Goal: Task Accomplishment & Management: Manage account settings

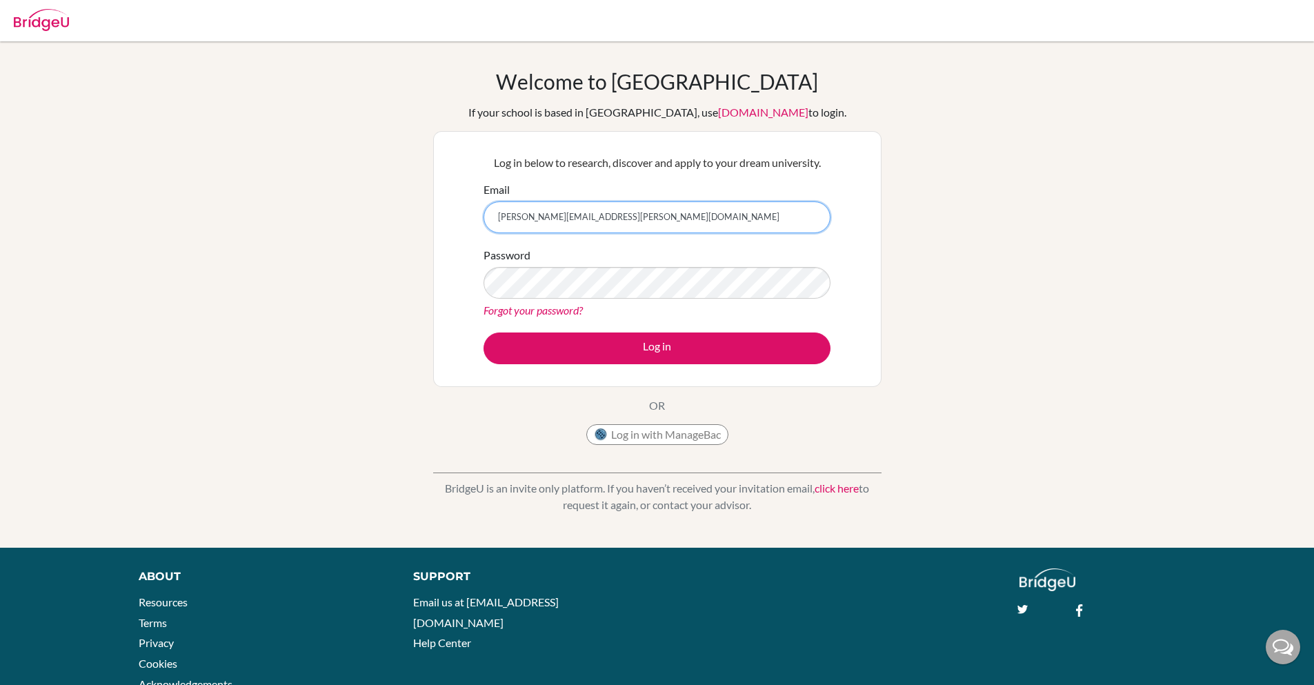
click at [542, 215] on input "sanchita+kim@bridge-u.com" at bounding box center [657, 217] width 347 height 32
type input "sanchita+brenda@bridge-u.com"
click at [484, 332] on button "Log in" at bounding box center [657, 348] width 347 height 32
click at [544, 212] on input "[PERSON_NAME][EMAIL_ADDRESS][PERSON_NAME][DOMAIN_NAME]" at bounding box center [657, 217] width 347 height 32
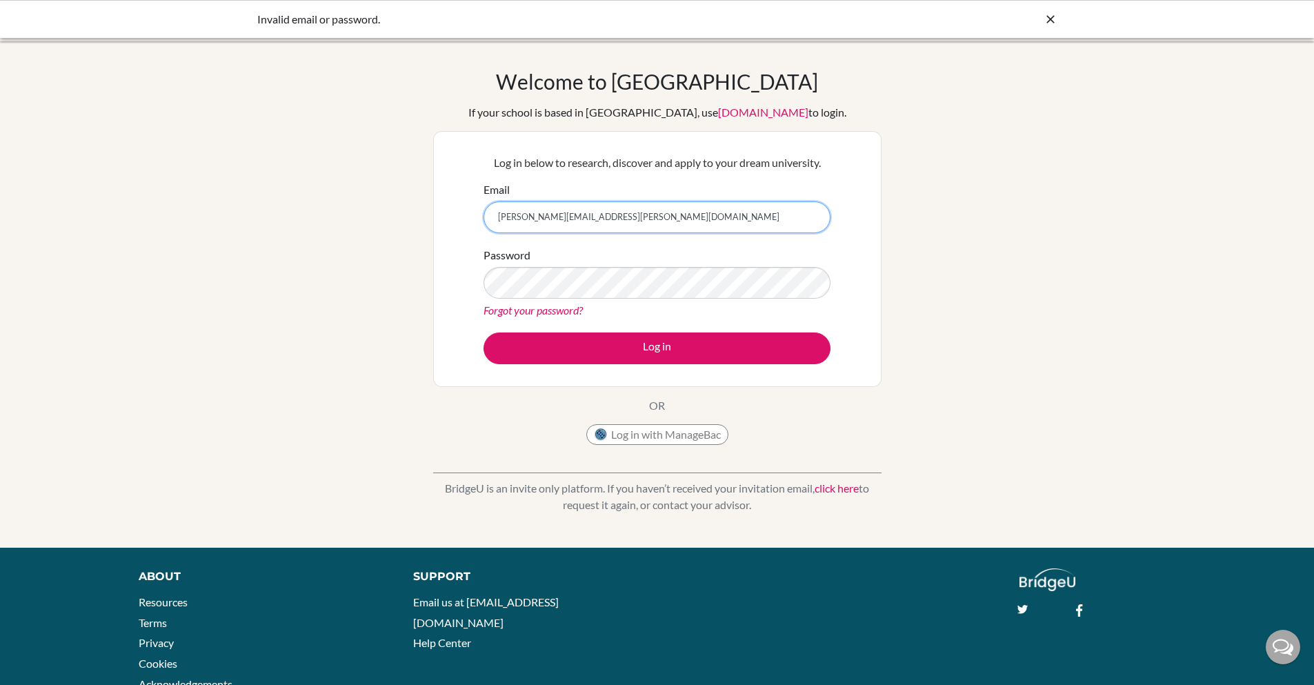
click at [544, 212] on input "[PERSON_NAME][EMAIL_ADDRESS][PERSON_NAME][DOMAIN_NAME]" at bounding box center [657, 217] width 347 height 32
click at [1057, 20] on div "Invalid email or password." at bounding box center [657, 19] width 1314 height 38
click at [1053, 19] on icon at bounding box center [1051, 19] width 14 height 14
click at [1035, 141] on div "Welcome to [GEOGRAPHIC_DATA] If your school is based in [GEOGRAPHIC_DATA], use …" at bounding box center [657, 294] width 1314 height 451
click at [540, 218] on input "[PERSON_NAME][EMAIL_ADDRESS][PERSON_NAME][DOMAIN_NAME]" at bounding box center [657, 217] width 347 height 32
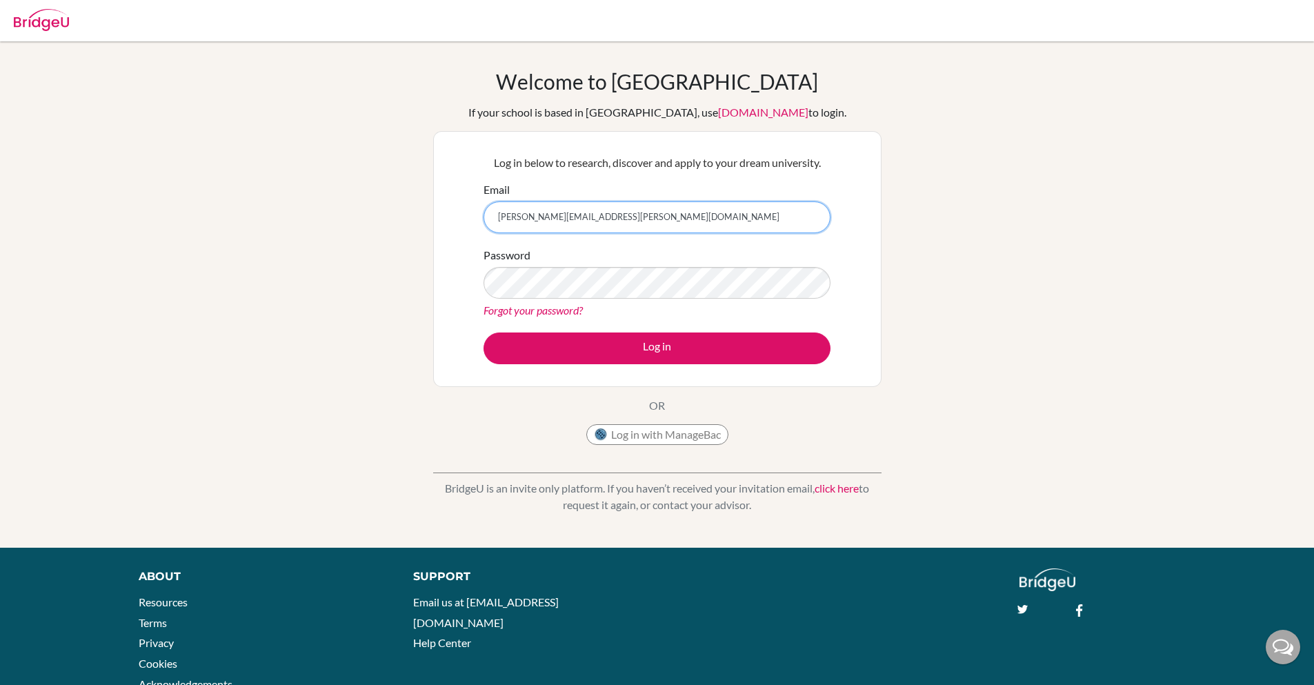
click at [540, 218] on input "[PERSON_NAME][EMAIL_ADDRESS][PERSON_NAME][DOMAIN_NAME]" at bounding box center [657, 217] width 347 height 32
type input "[PERSON_NAME][EMAIL_ADDRESS][DOMAIN_NAME]"
click at [484, 332] on button "Log in" at bounding box center [657, 348] width 347 height 32
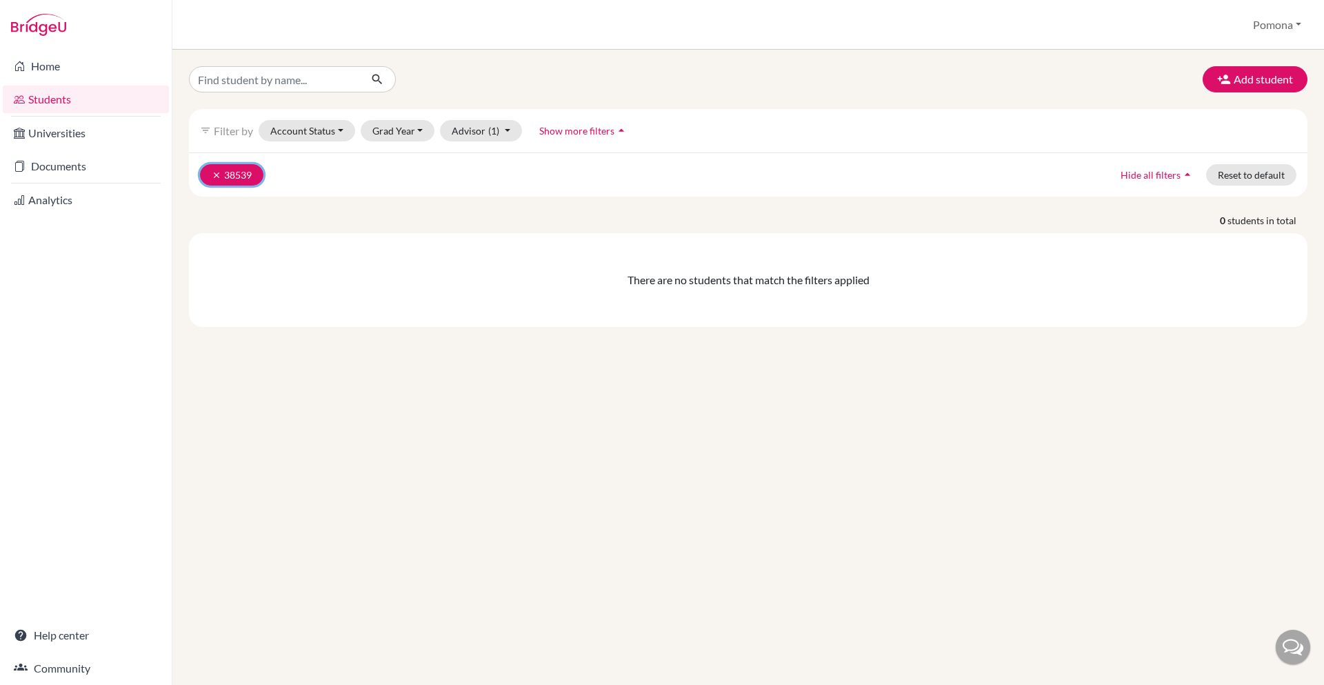
click at [215, 178] on icon "clear" at bounding box center [217, 175] width 10 height 10
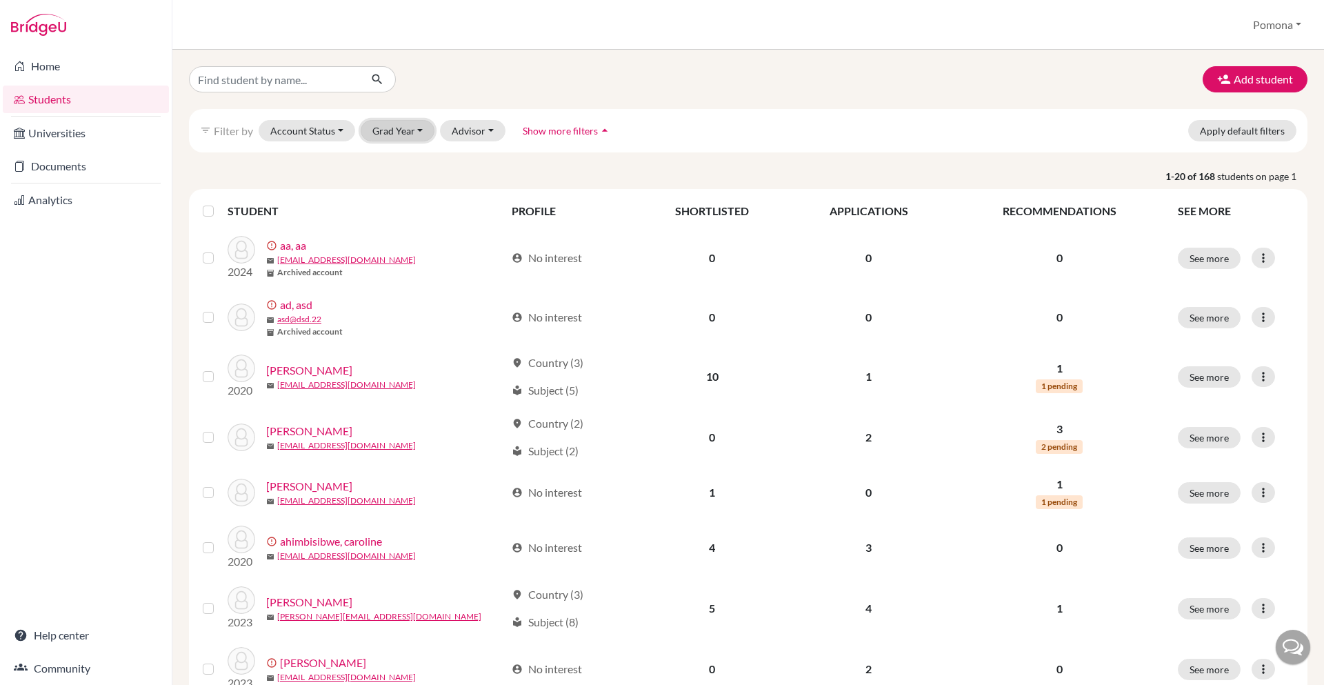
click at [414, 132] on button "Grad Year" at bounding box center [398, 130] width 75 height 21
click at [320, 179] on p "1-20 of 168 students on page 1" at bounding box center [749, 176] width 1140 height 14
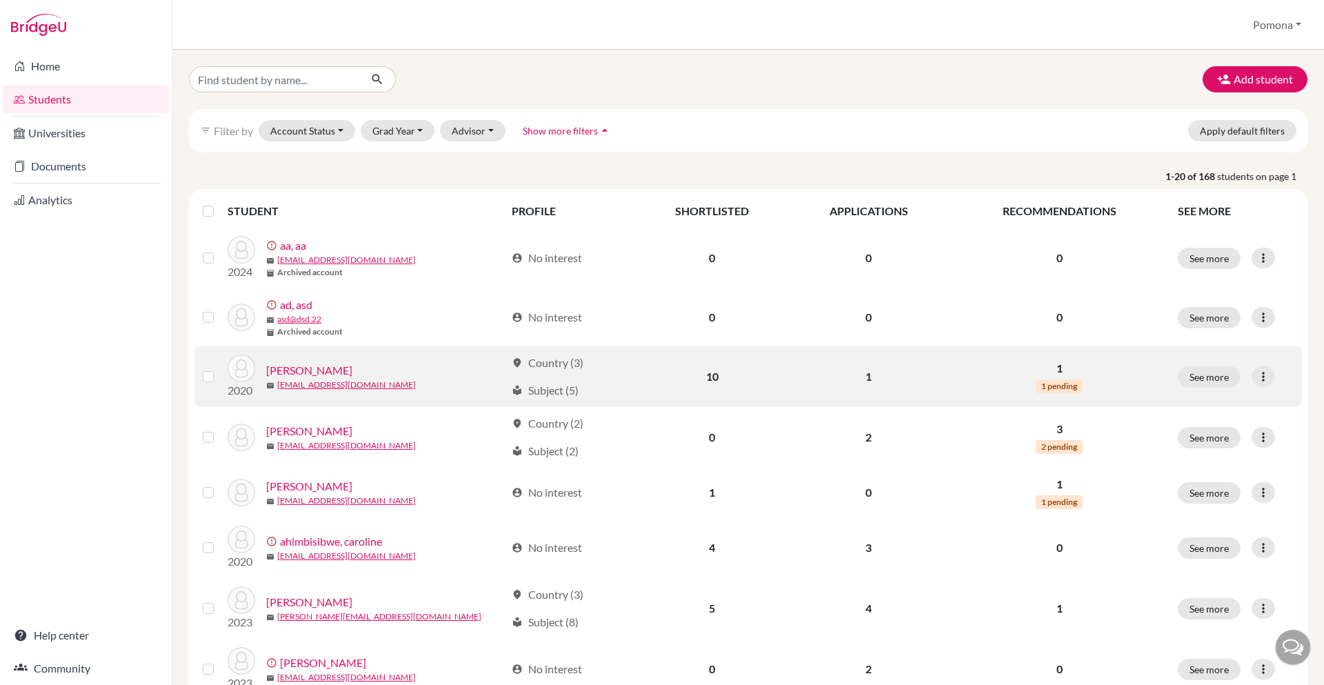
click at [303, 374] on link "Agaba, Karen" at bounding box center [309, 370] width 86 height 17
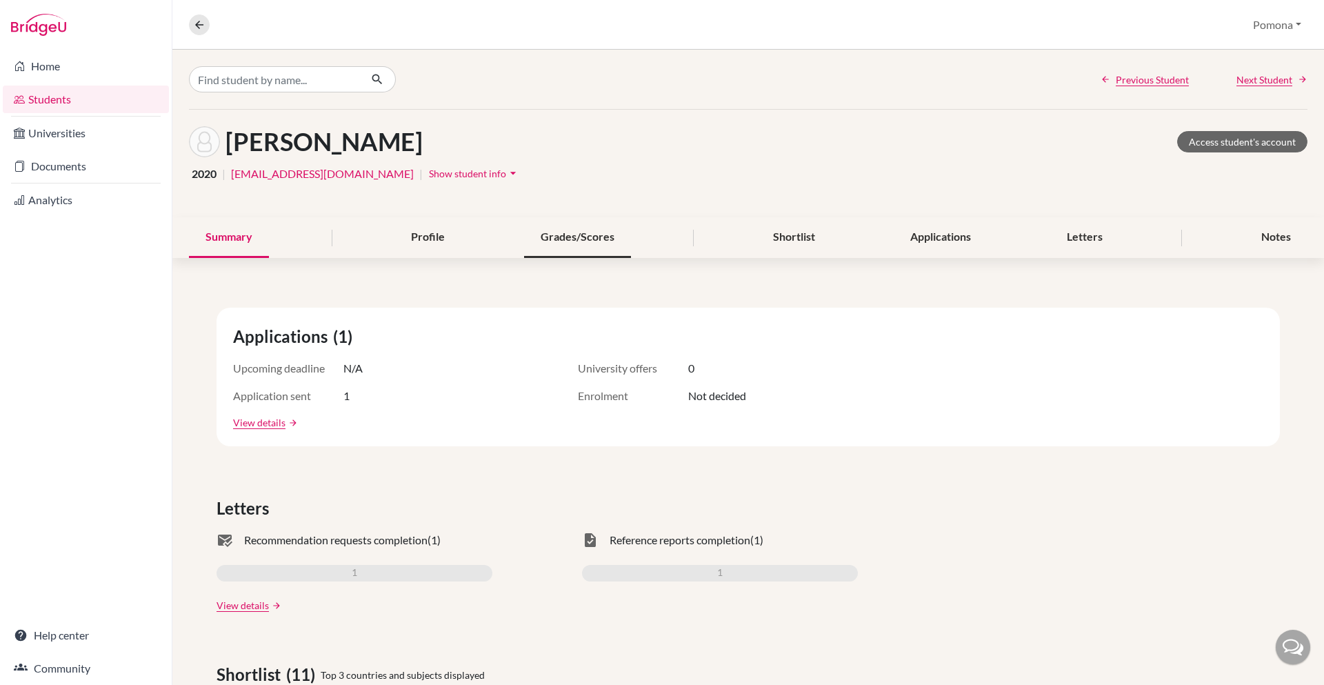
click at [589, 231] on div "Grades/Scores" at bounding box center [577, 237] width 107 height 41
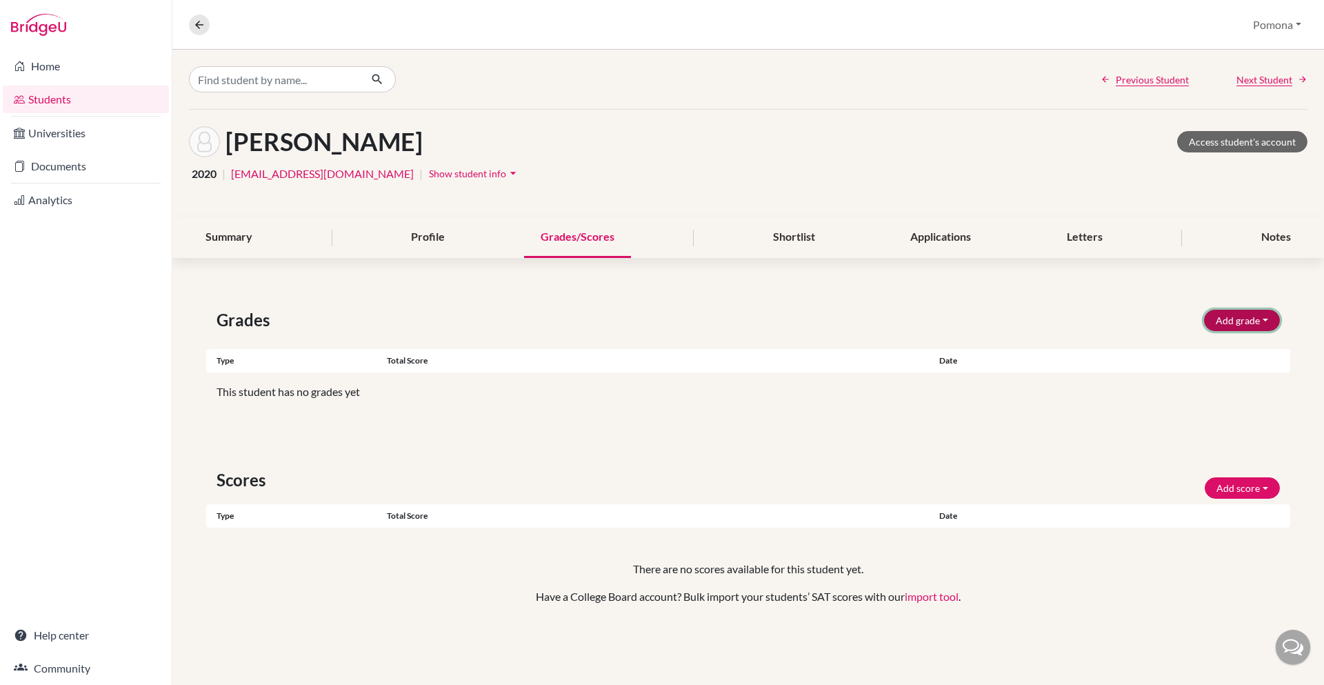
click at [1260, 314] on button "Add grade" at bounding box center [1242, 320] width 76 height 21
click at [1249, 491] on button "Add score" at bounding box center [1242, 487] width 75 height 21
click at [1251, 324] on button "Add grade" at bounding box center [1242, 320] width 76 height 21
click at [1030, 158] on div "Agaba, Karen Access student's account 2020 | agkarenza@gmail.com | Show student…" at bounding box center [748, 164] width 1152 height 108
